Goal: Task Accomplishment & Management: Manage account settings

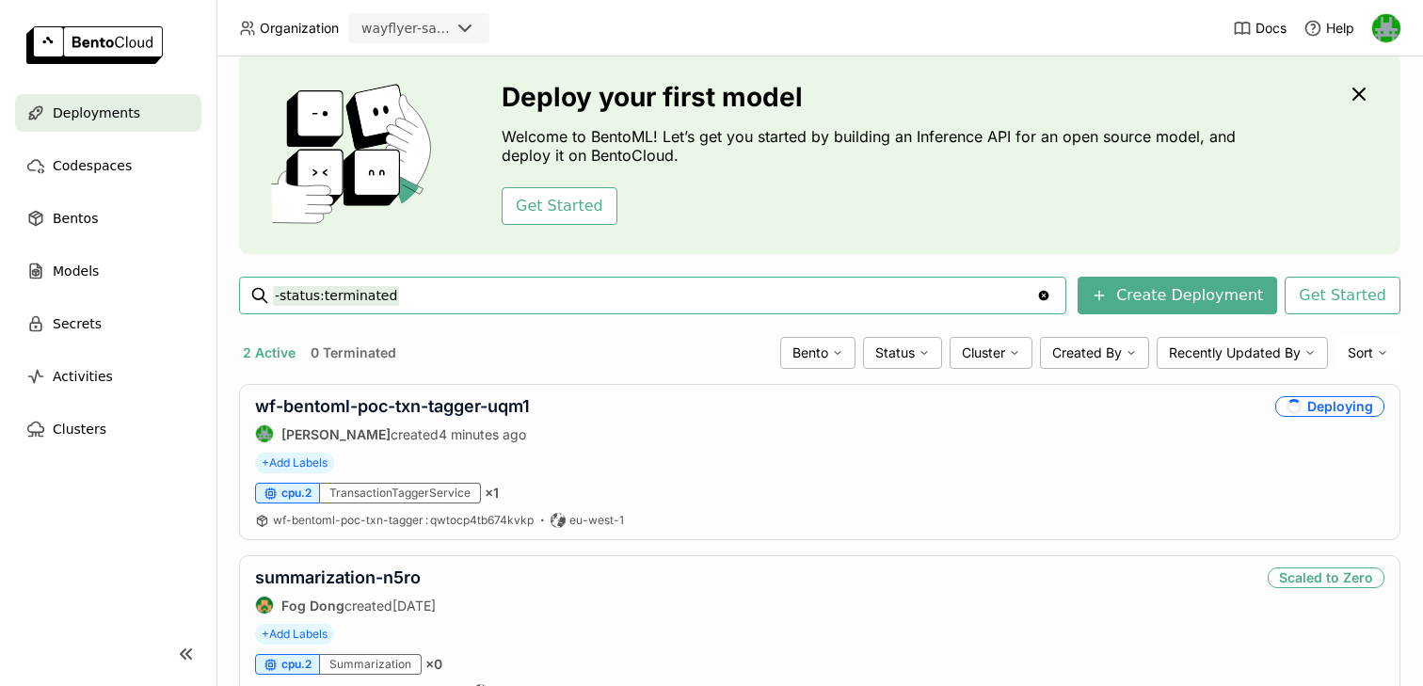
scroll to position [138, 0]
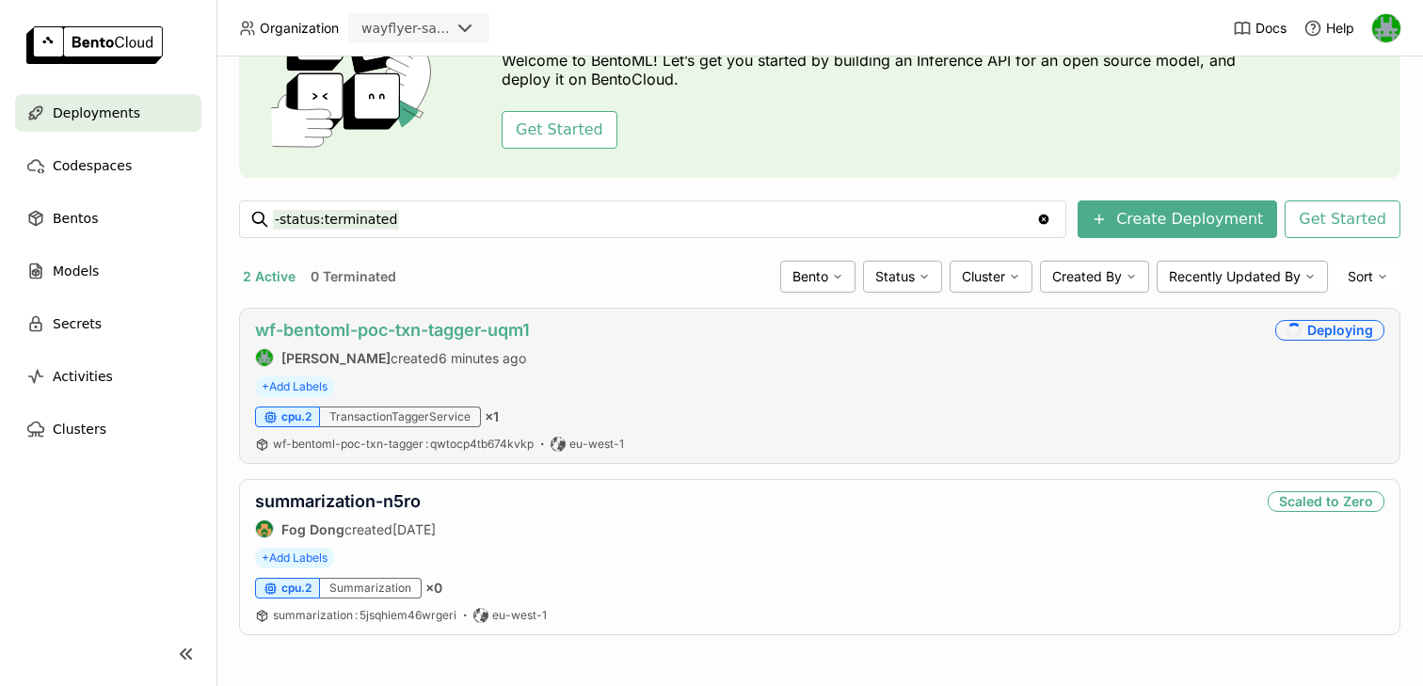
click at [482, 331] on link "wf-bentoml-poc-txn-tagger-uqm1" at bounding box center [392, 330] width 275 height 20
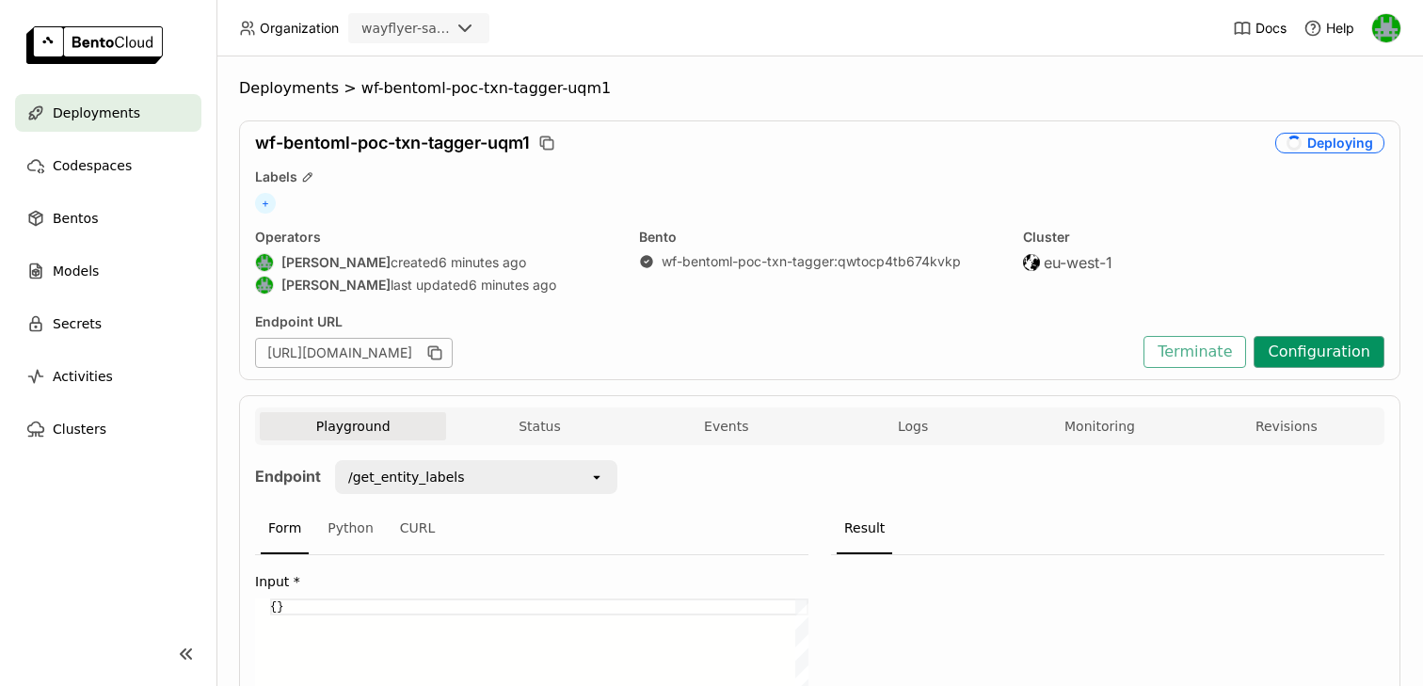
click at [1321, 346] on button "Configuration" at bounding box center [1319, 352] width 131 height 32
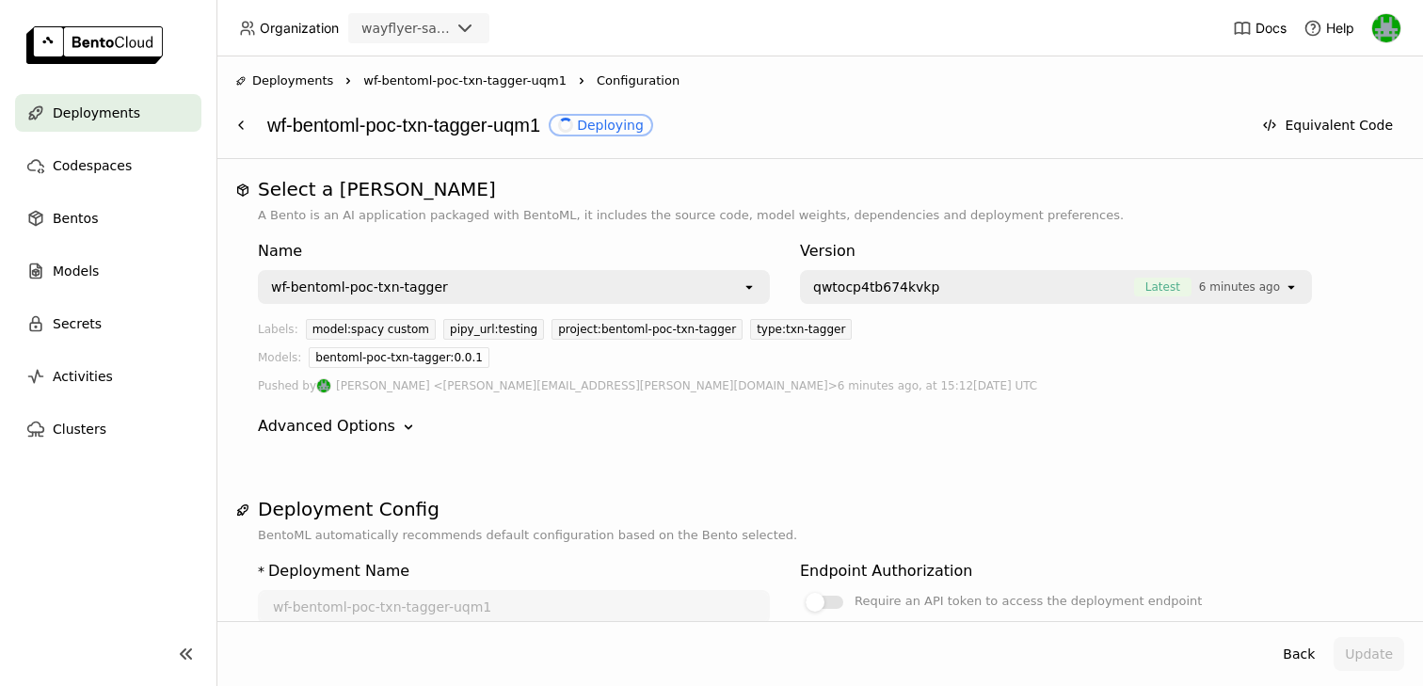
click at [265, 78] on span "Deployments" at bounding box center [292, 81] width 81 height 19
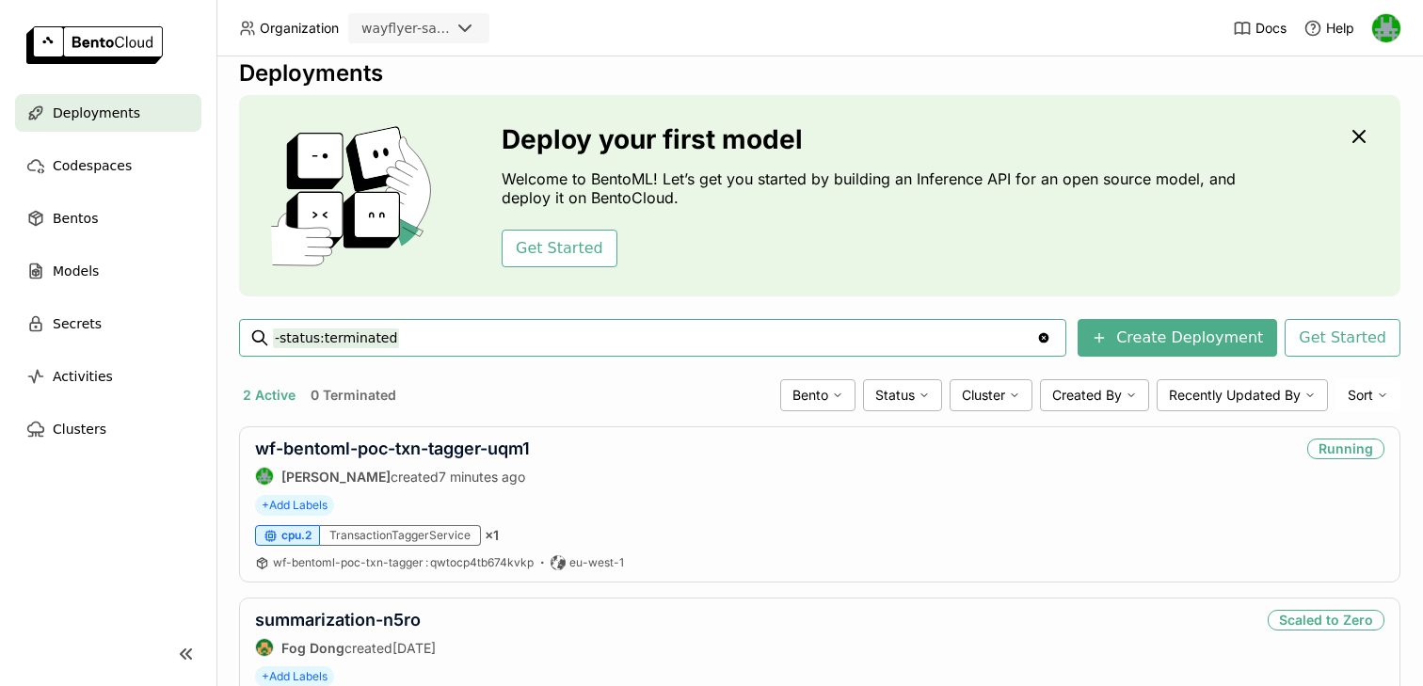
scroll to position [25, 0]
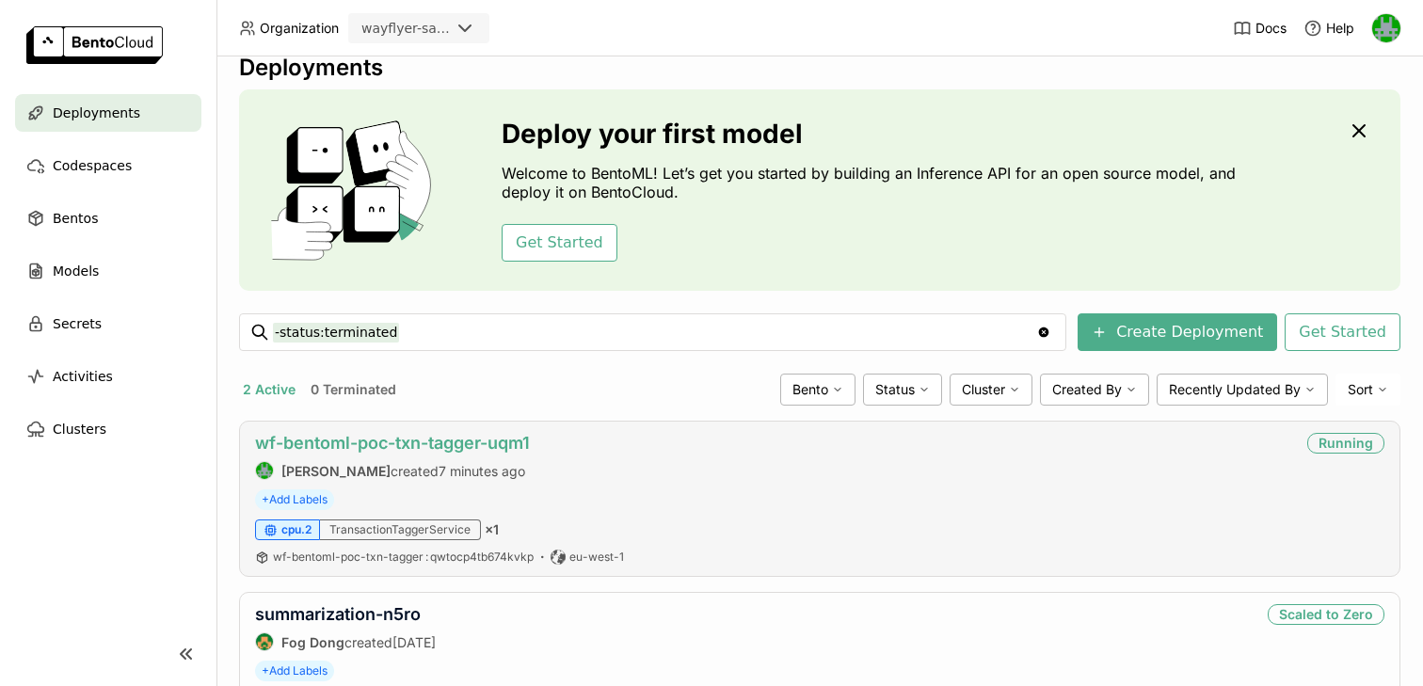
click at [445, 448] on link "wf-bentoml-poc-txn-tagger-uqm1" at bounding box center [392, 443] width 275 height 20
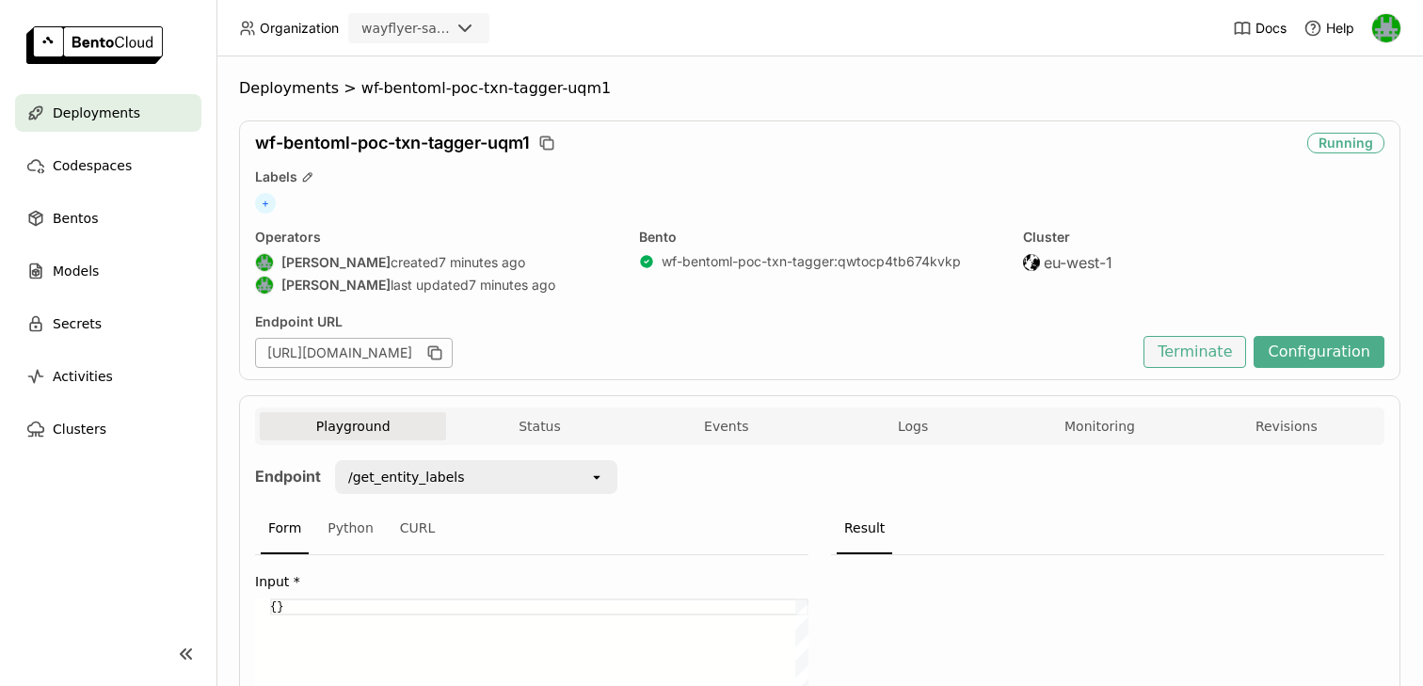
click at [1184, 347] on button "Terminate" at bounding box center [1195, 352] width 103 height 32
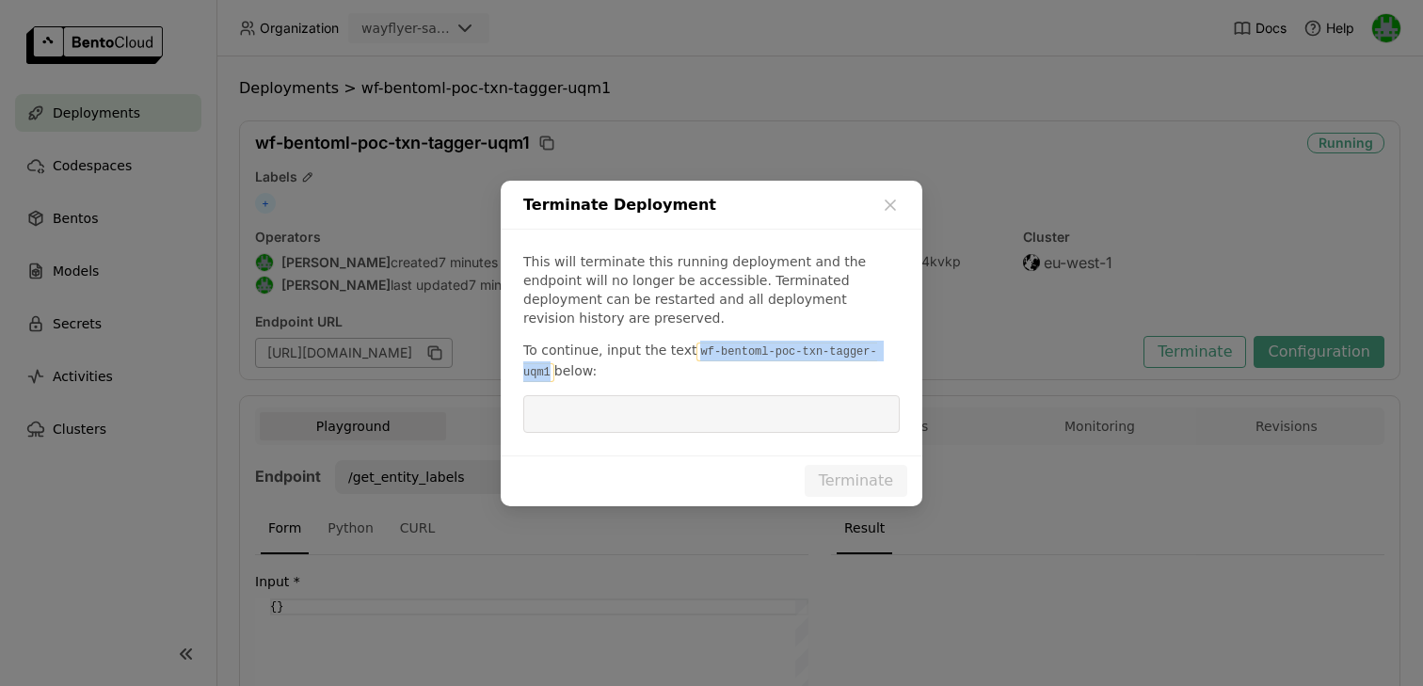
drag, startPoint x: 691, startPoint y: 338, endPoint x: 894, endPoint y: 341, distance: 203.4
click at [877, 343] on code "wf-bentoml-poc-txn-tagger-uqm1" at bounding box center [700, 363] width 354 height 40
copy code "wf-bentoml-poc-txn-tagger-uqm1"
click at [777, 396] on input "dialog" at bounding box center [712, 414] width 354 height 36
paste input "wf-bentoml-poc-txn-tagger-uqm1"
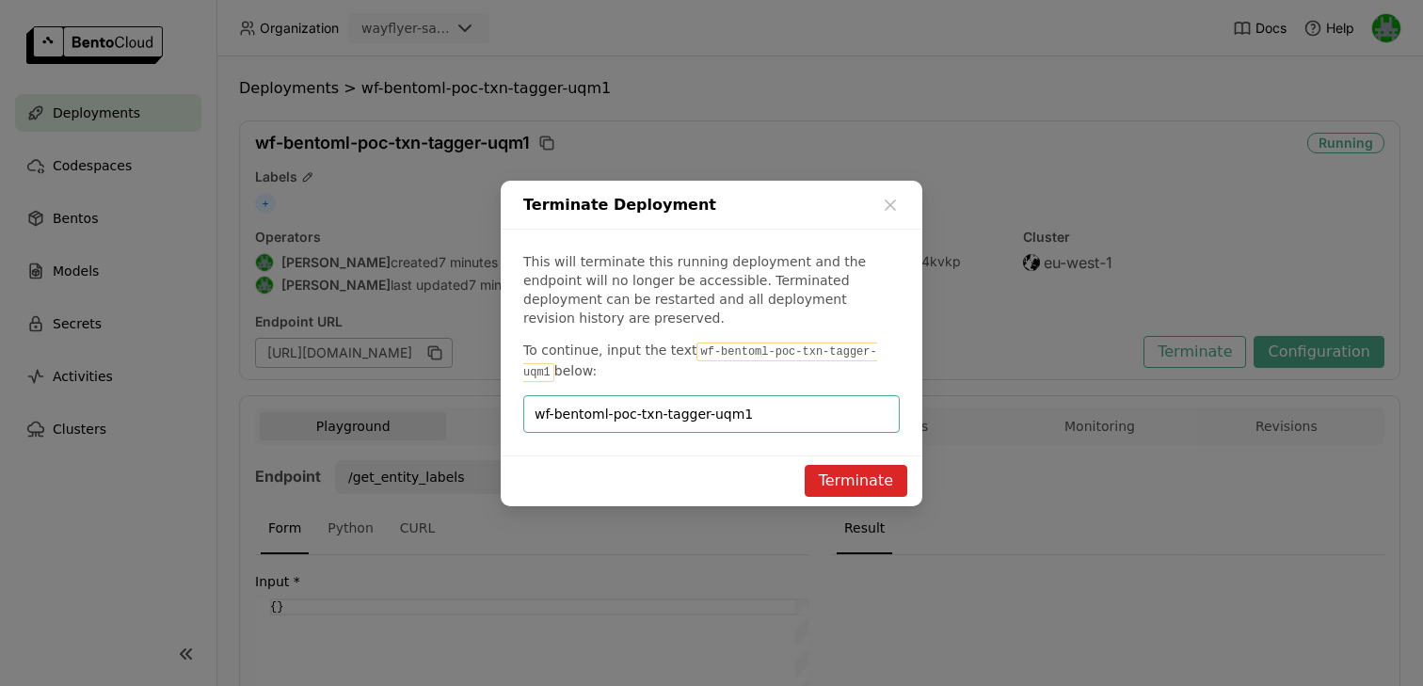
type input "wf-bentoml-poc-txn-tagger-uqm1"
click at [859, 478] on button "Terminate" at bounding box center [856, 481] width 103 height 32
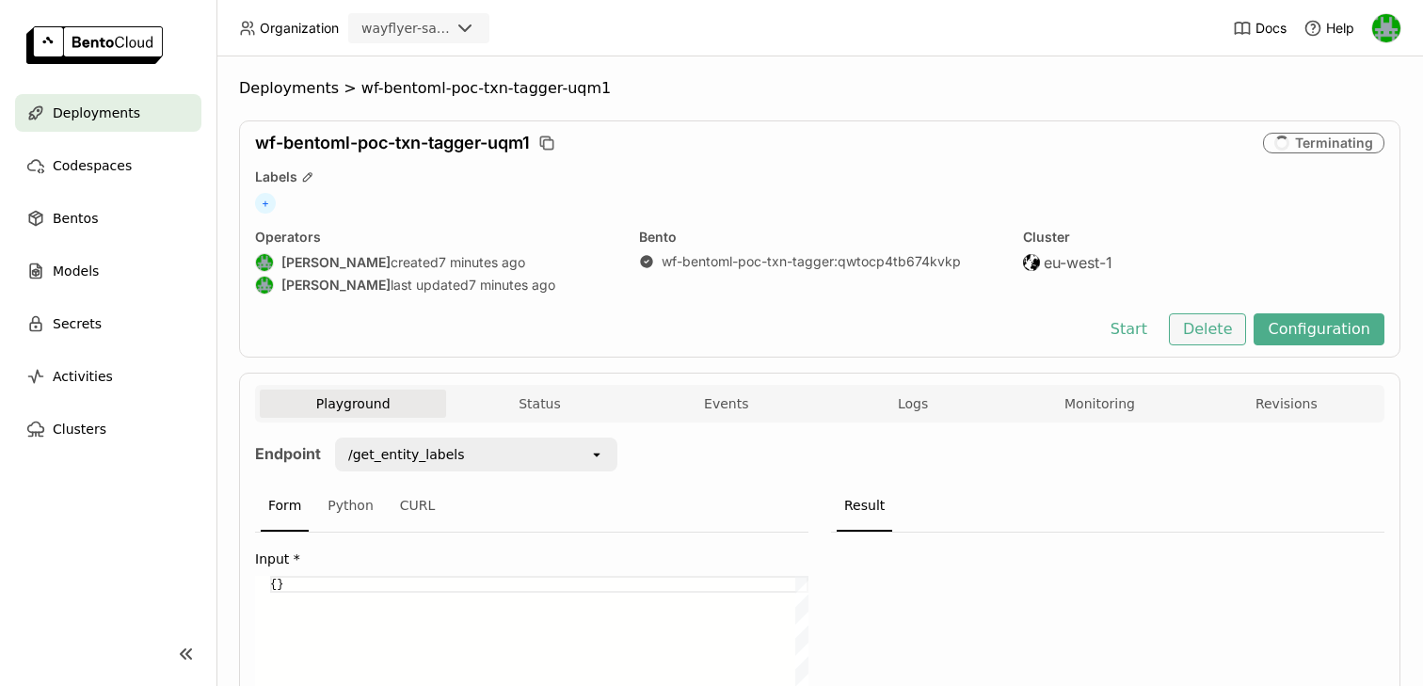
click at [1223, 331] on button "Delete" at bounding box center [1208, 329] width 78 height 32
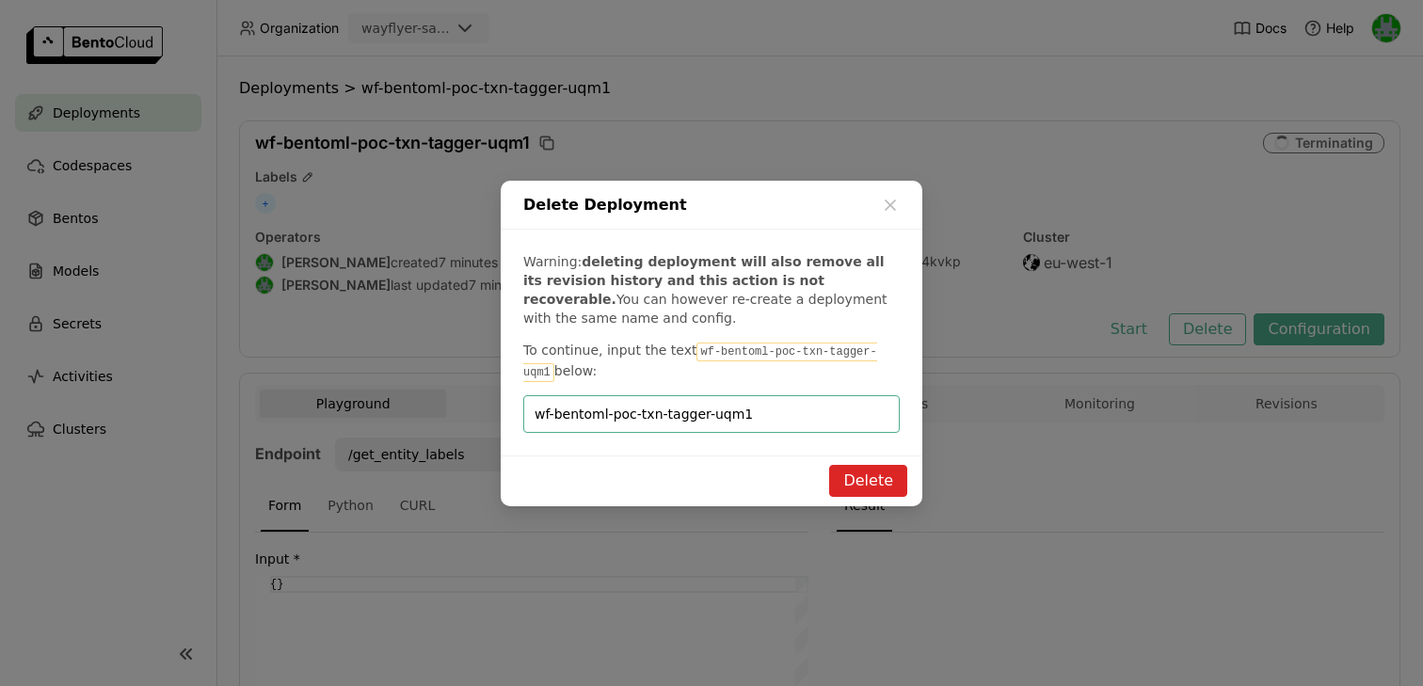
type input "wf-bentoml-poc-txn-tagger-uqm1"
click at [887, 492] on button "Delete" at bounding box center [868, 481] width 78 height 32
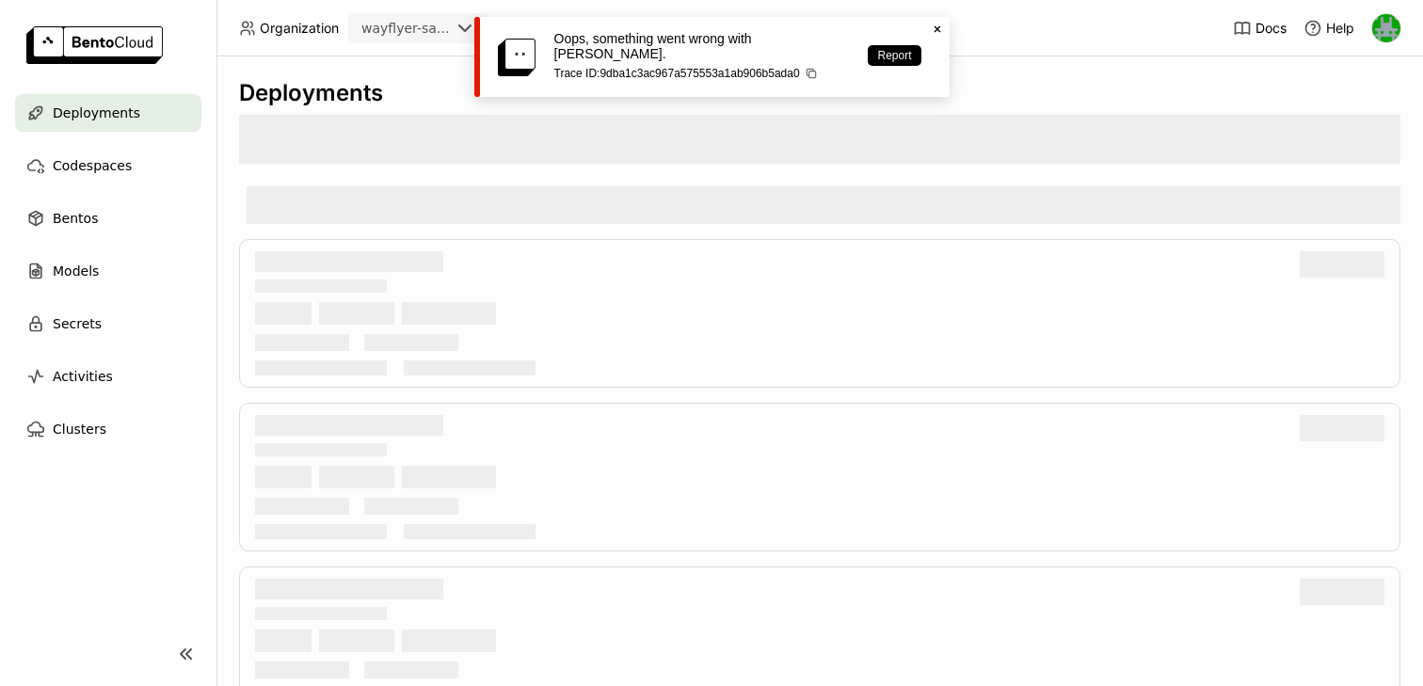
click at [936, 31] on icon "Close" at bounding box center [937, 29] width 15 height 15
